Goal: Information Seeking & Learning: Learn about a topic

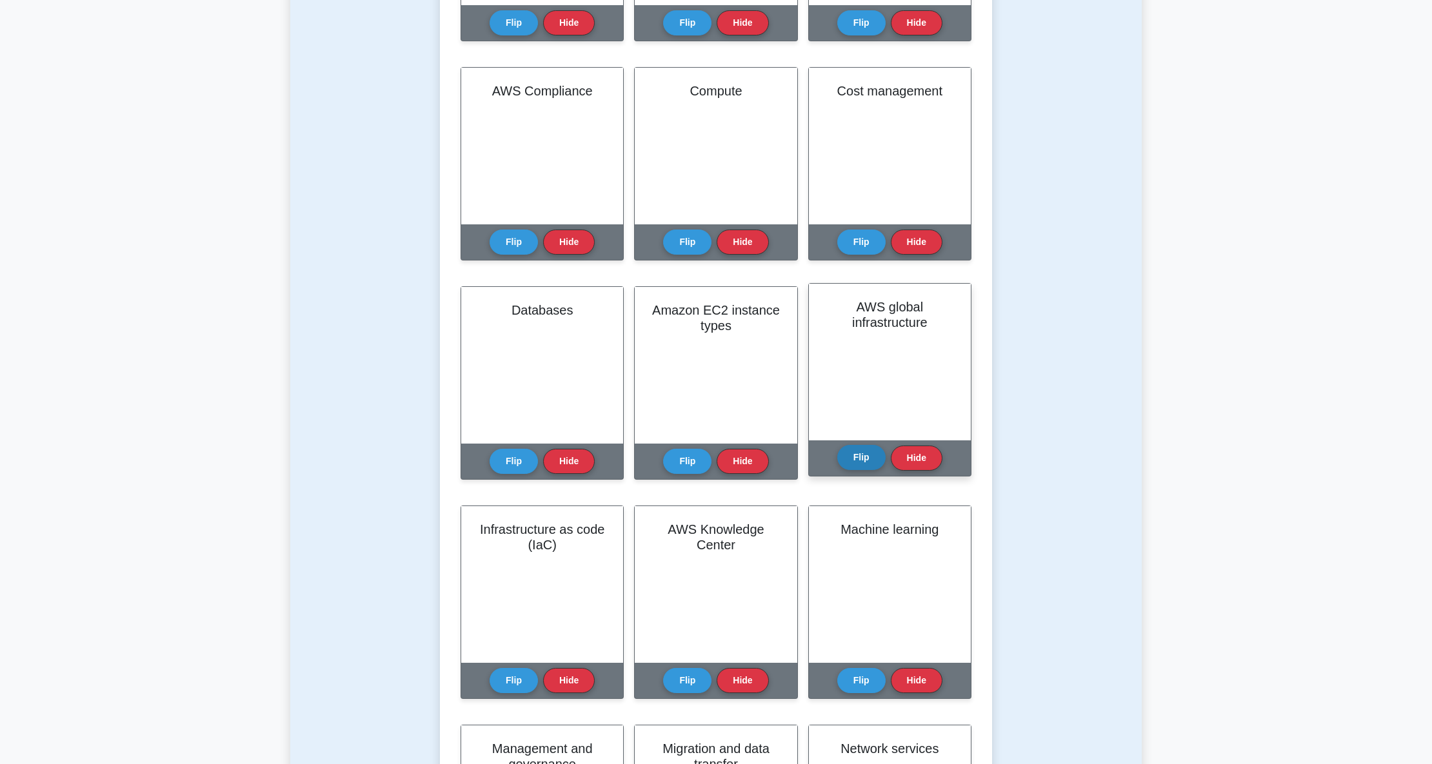
scroll to position [516, 0]
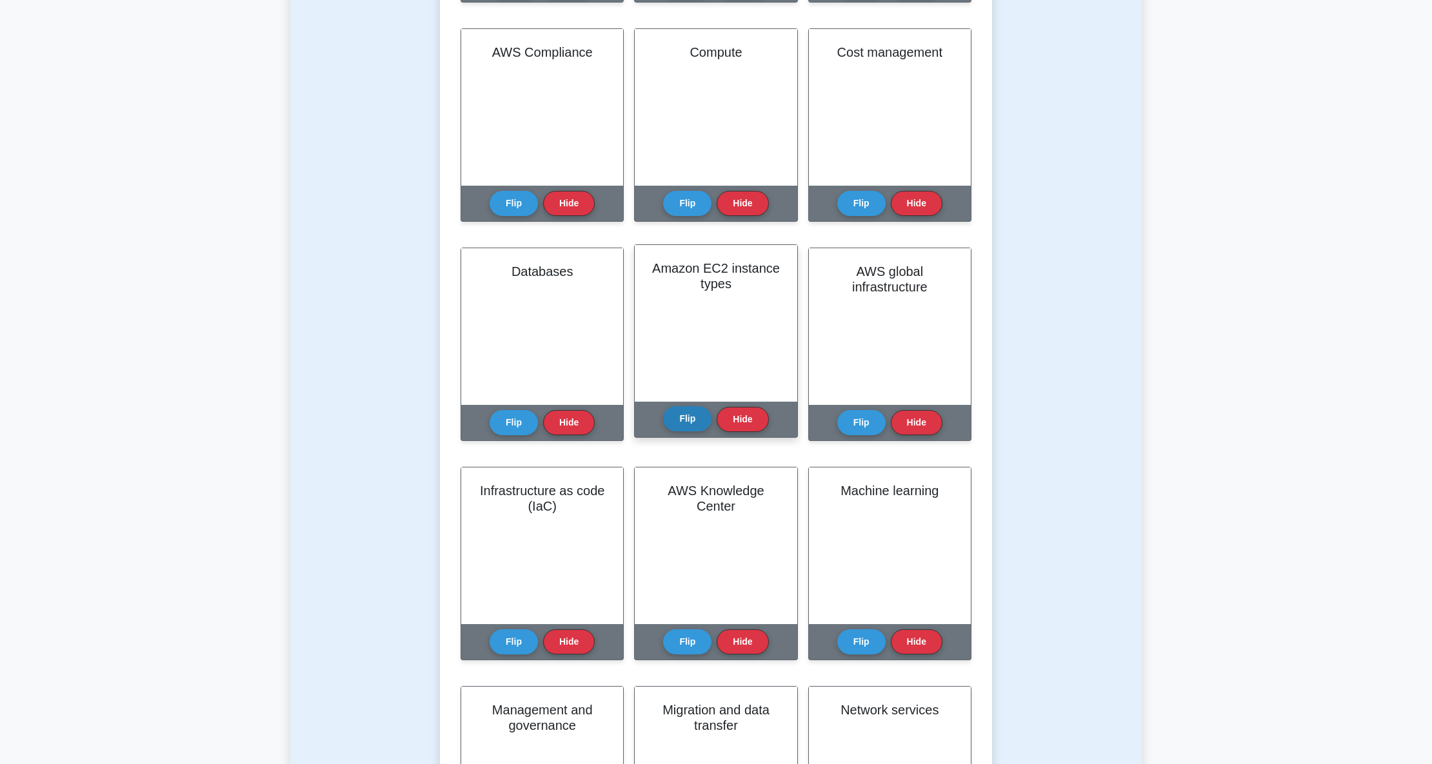
click at [695, 414] on button "Flip" at bounding box center [687, 418] width 48 height 25
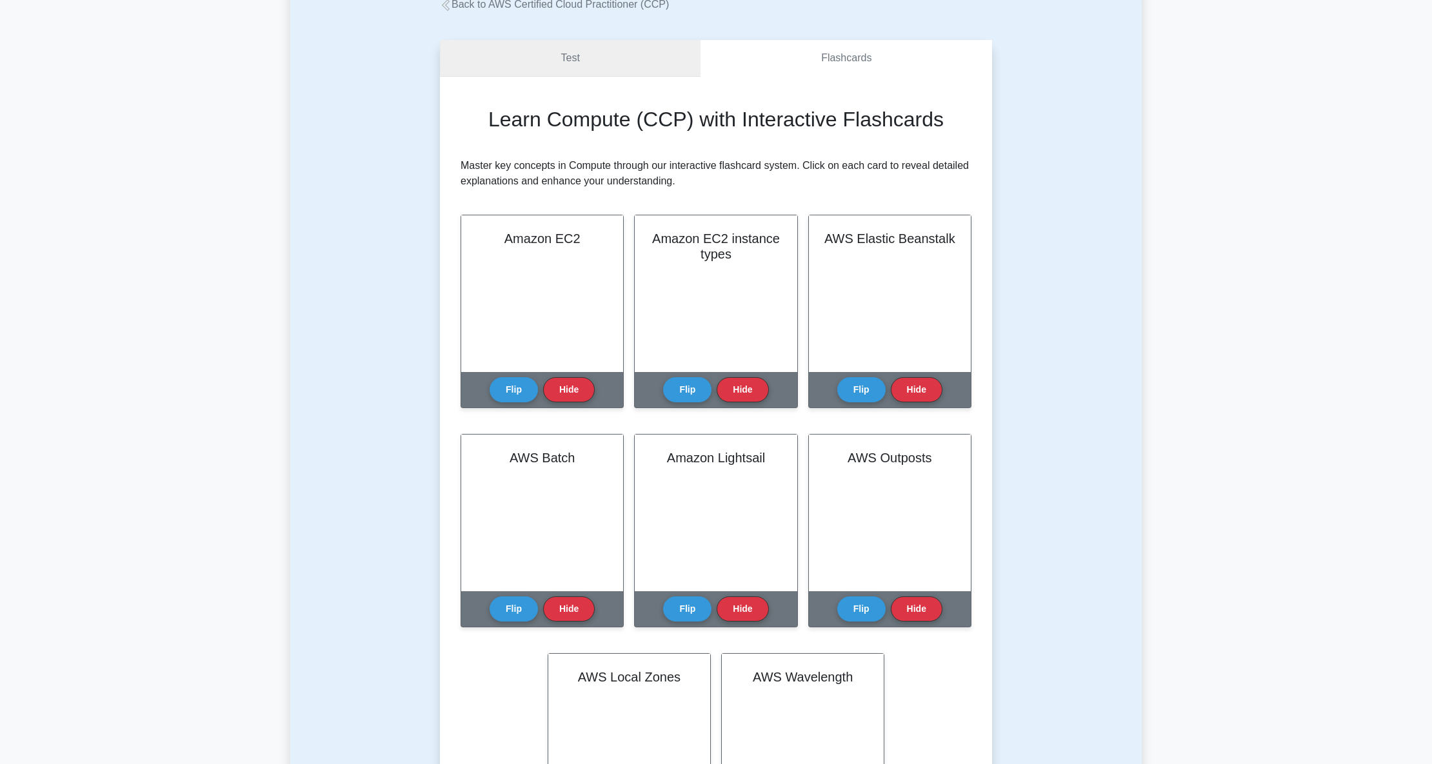
click at [628, 58] on link "Test" at bounding box center [570, 58] width 261 height 37
